Goal: Find specific page/section: Find specific page/section

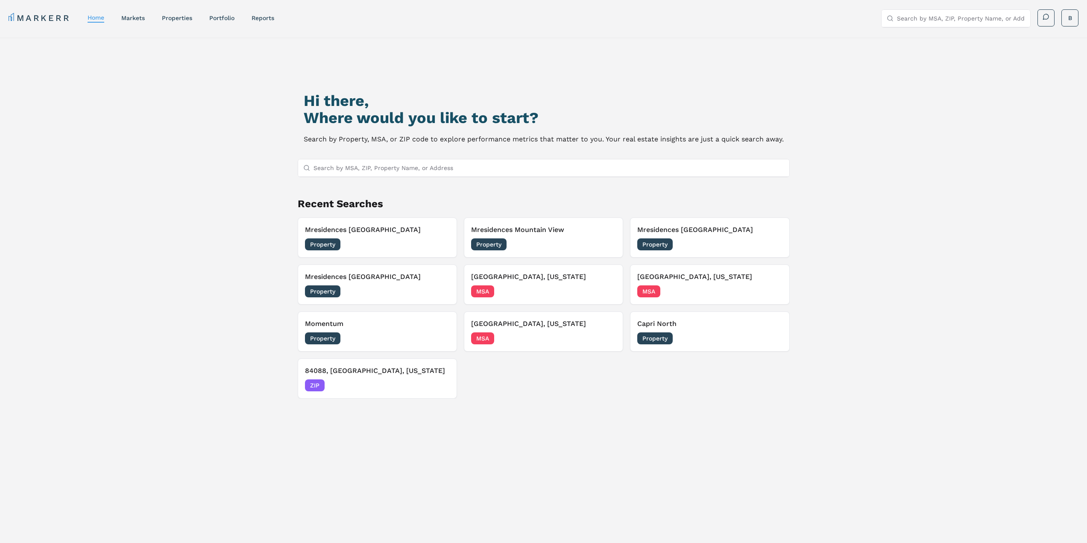
click at [413, 167] on input "Search by MSA, ZIP, Property Name, or Address" at bounding box center [548, 167] width 471 height 17
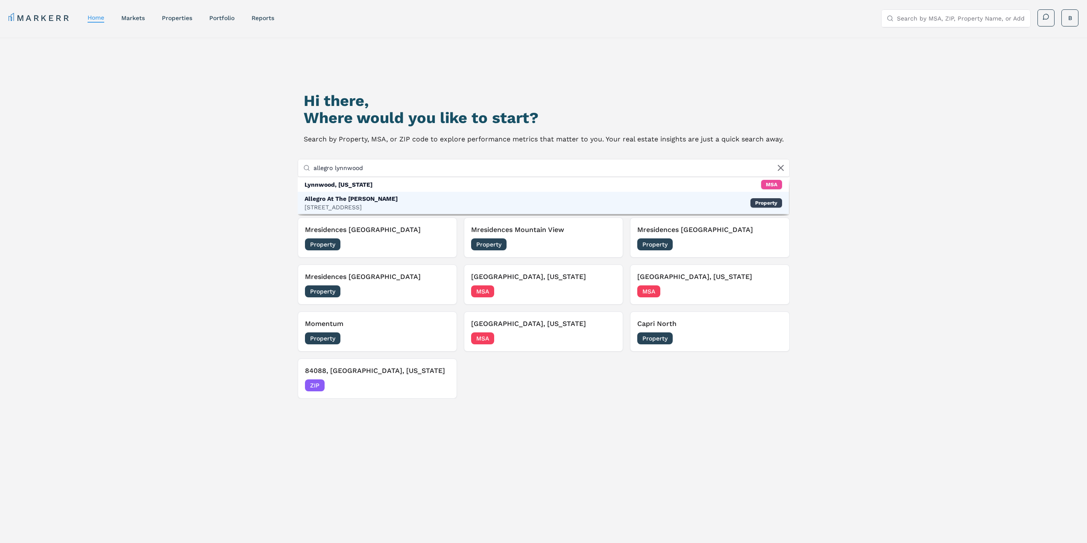
type input "allegro lynnwood"
click at [365, 201] on div "Allegro At The [PERSON_NAME]" at bounding box center [351, 198] width 93 height 9
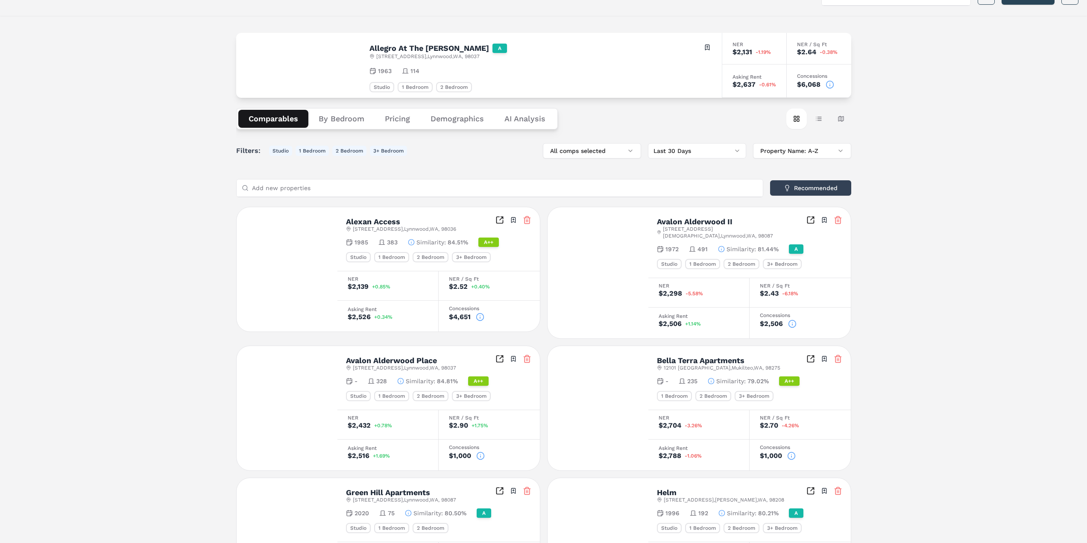
scroll to position [43, 0]
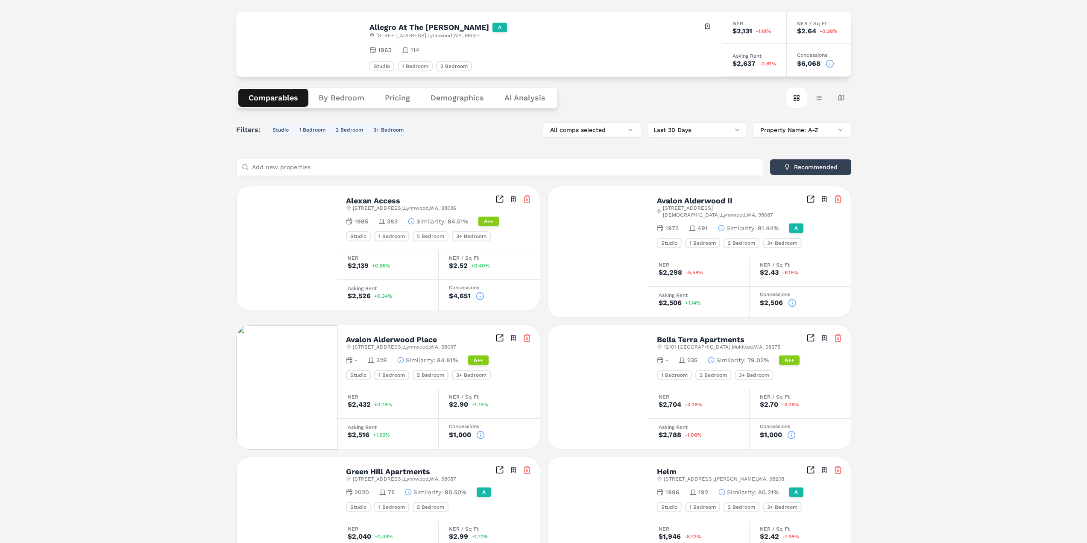
click at [443, 97] on button "Demographics" at bounding box center [457, 98] width 74 height 18
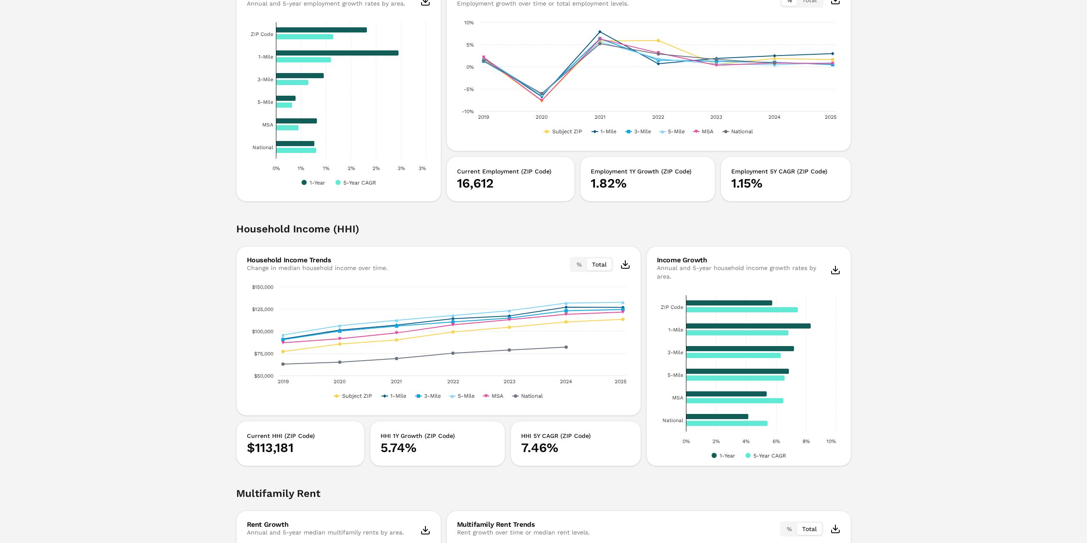
scroll to position [982, 0]
